Goal: Information Seeking & Learning: Find specific page/section

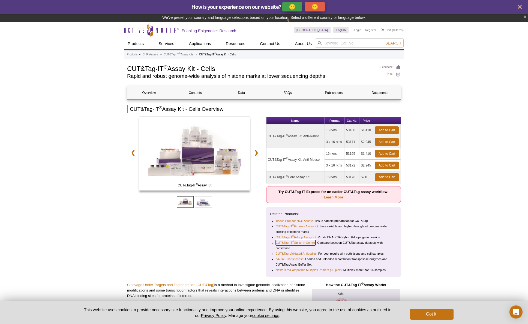
click at [302, 243] on link "CUT&Tag-IT ® Spike-In Control" at bounding box center [296, 242] width 40 height 5
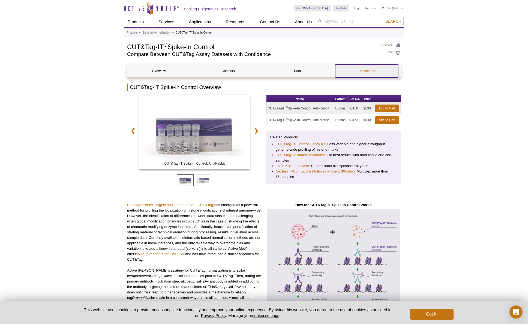
click at [362, 71] on link "Documents" at bounding box center [366, 70] width 63 height 13
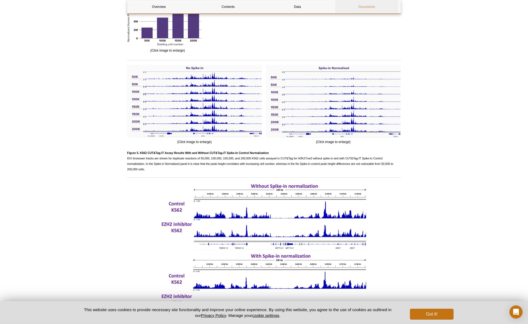
scroll to position [998, 0]
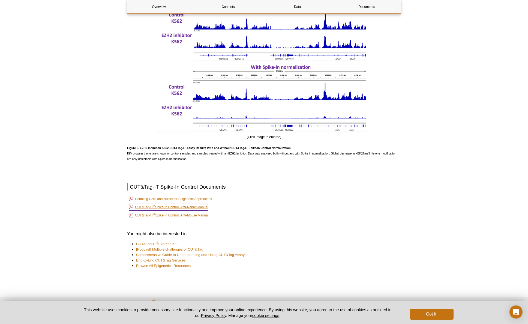
click at [203, 207] on link "CUT&Tag-IT ® Spike-In Control, Anti-Rabbit Manual" at bounding box center [168, 207] width 79 height 7
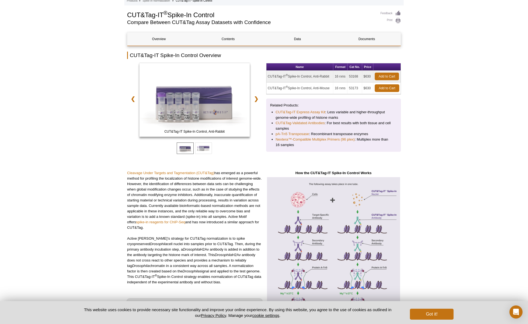
scroll to position [0, 0]
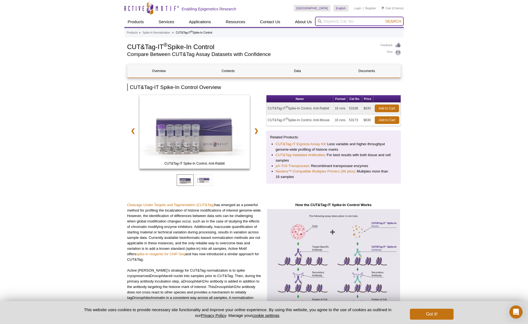
click at [331, 22] on input "search" at bounding box center [359, 21] width 89 height 9
type input "CUT&RUN"
click at [384, 19] on button "Search" at bounding box center [393, 21] width 19 height 5
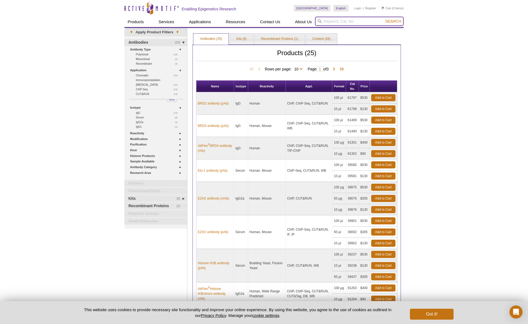
click at [340, 19] on input "search" at bounding box center [359, 21] width 89 height 9
click at [384, 19] on button "Search" at bounding box center [393, 21] width 19 height 5
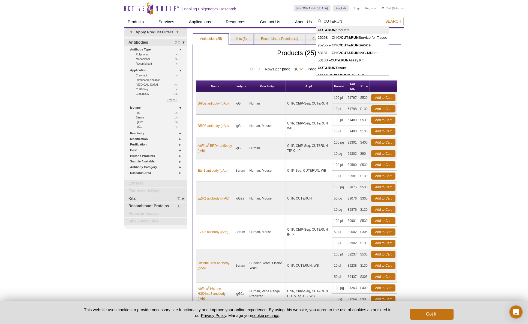
click at [338, 31] on li "CUT&RUN products" at bounding box center [353, 30] width 72 height 8
type input "CUT&RUN products"
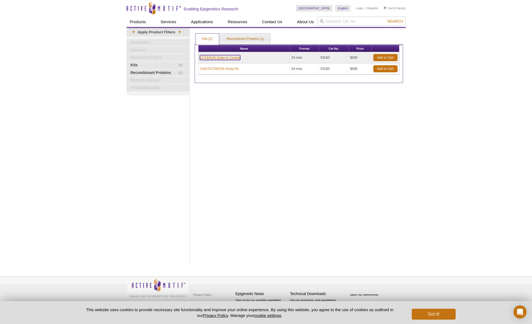
click at [240, 58] on link "CUT&RUN Spike-In Control" at bounding box center [220, 57] width 40 height 5
click at [238, 58] on link "CUT&RUN Spike-In Control" at bounding box center [220, 57] width 40 height 5
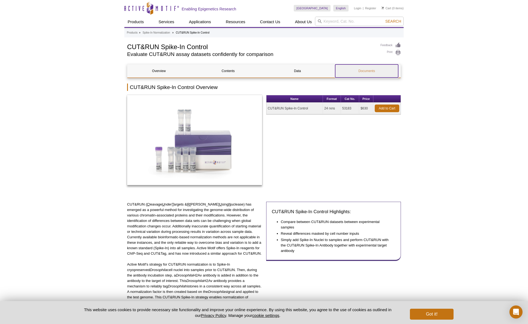
click at [362, 72] on link "Documents" at bounding box center [366, 70] width 63 height 13
click at [370, 71] on link "Documents" at bounding box center [366, 70] width 63 height 13
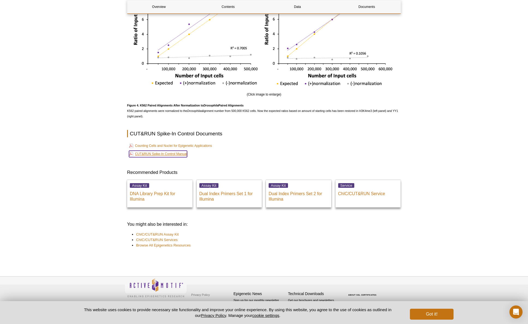
click at [176, 154] on link "CUT&RUN Spike-In Control Manual" at bounding box center [158, 154] width 58 height 7
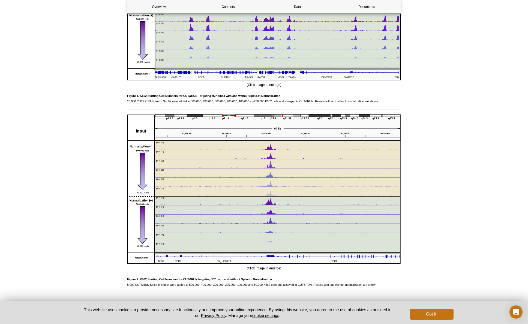
scroll to position [0, 0]
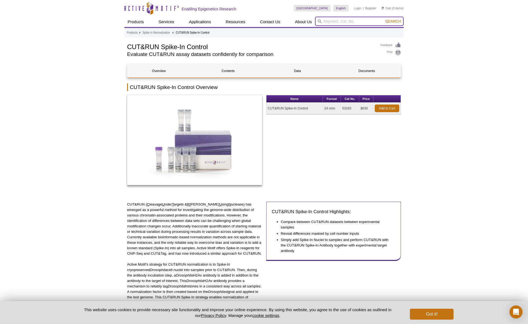
click at [341, 21] on input "search" at bounding box center [359, 21] width 89 height 9
type input "h2Av"
click at [384, 19] on button "Search" at bounding box center [393, 21] width 19 height 5
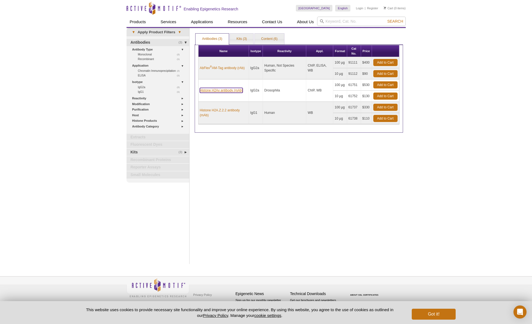
click at [222, 89] on link "Histone H2Av antibody (mAb)" at bounding box center [221, 90] width 43 height 5
